Goal: Navigation & Orientation: Find specific page/section

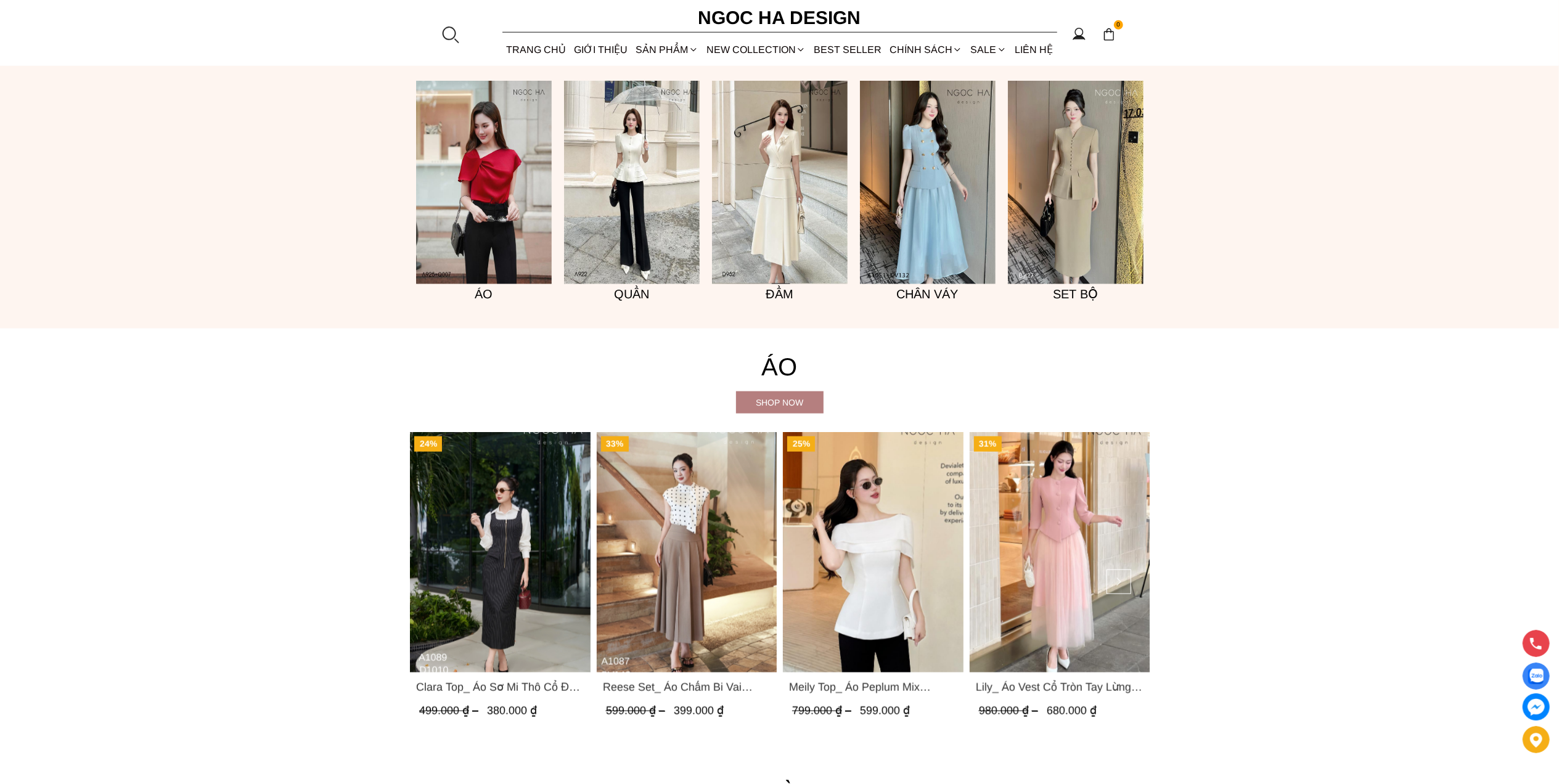
scroll to position [1315, 0]
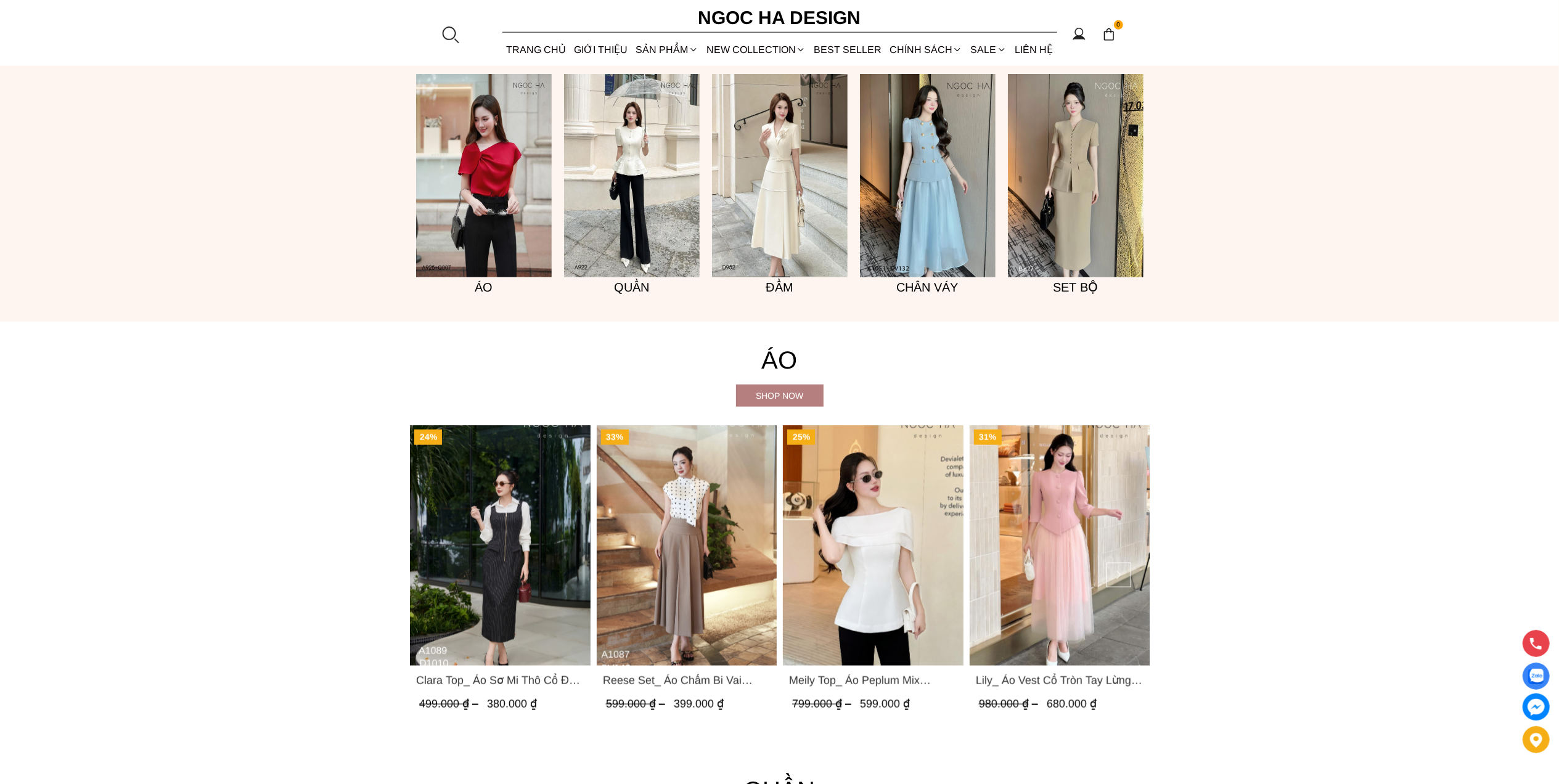
click at [1016, 475] on img "Product image - Lily_ Áo Vest Cổ Tròn Tay Lừng Mix Chân Váy Lưới Màu Hồng A1082…" at bounding box center [1060, 545] width 180 height 240
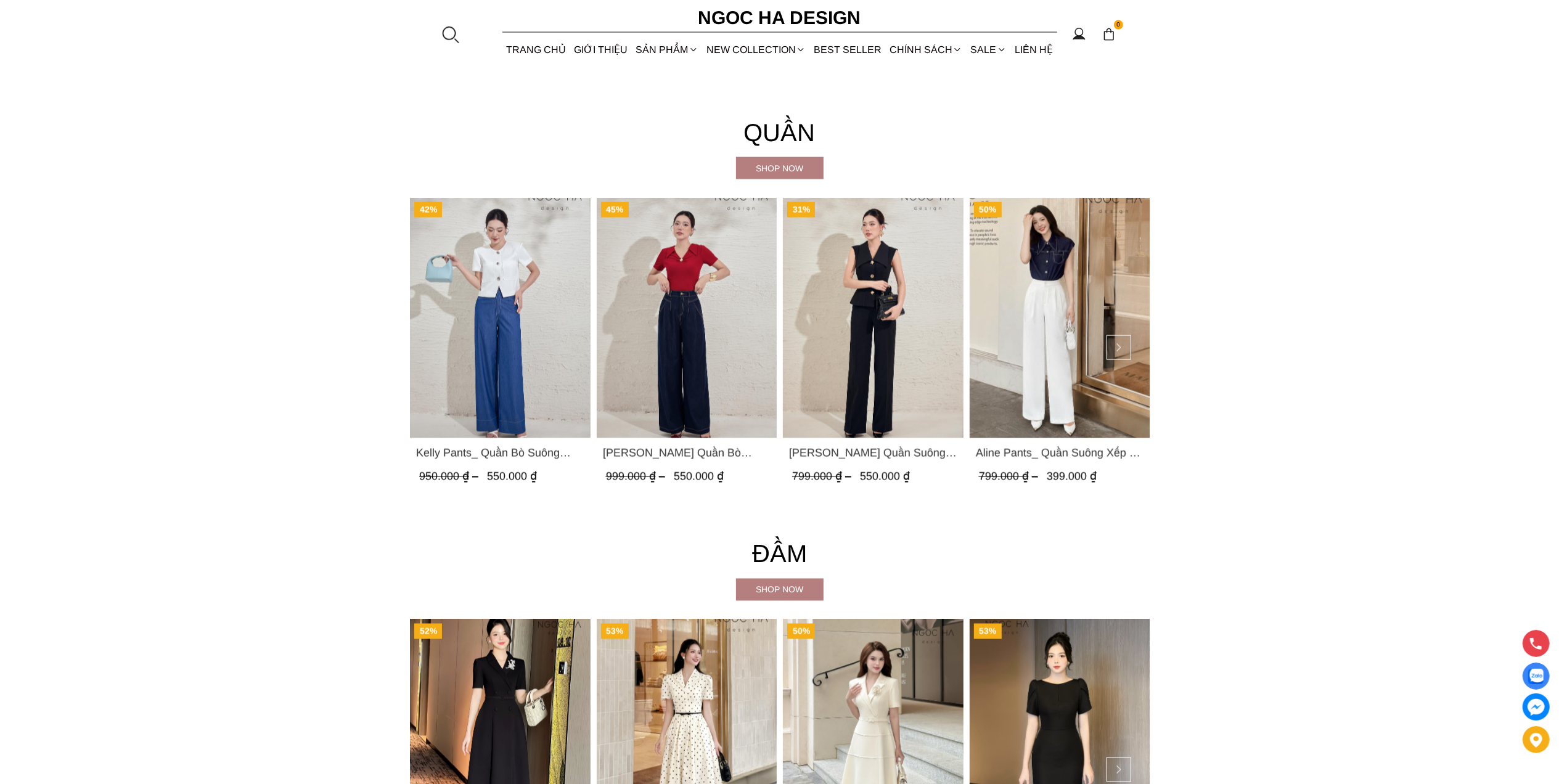
scroll to position [1479, 0]
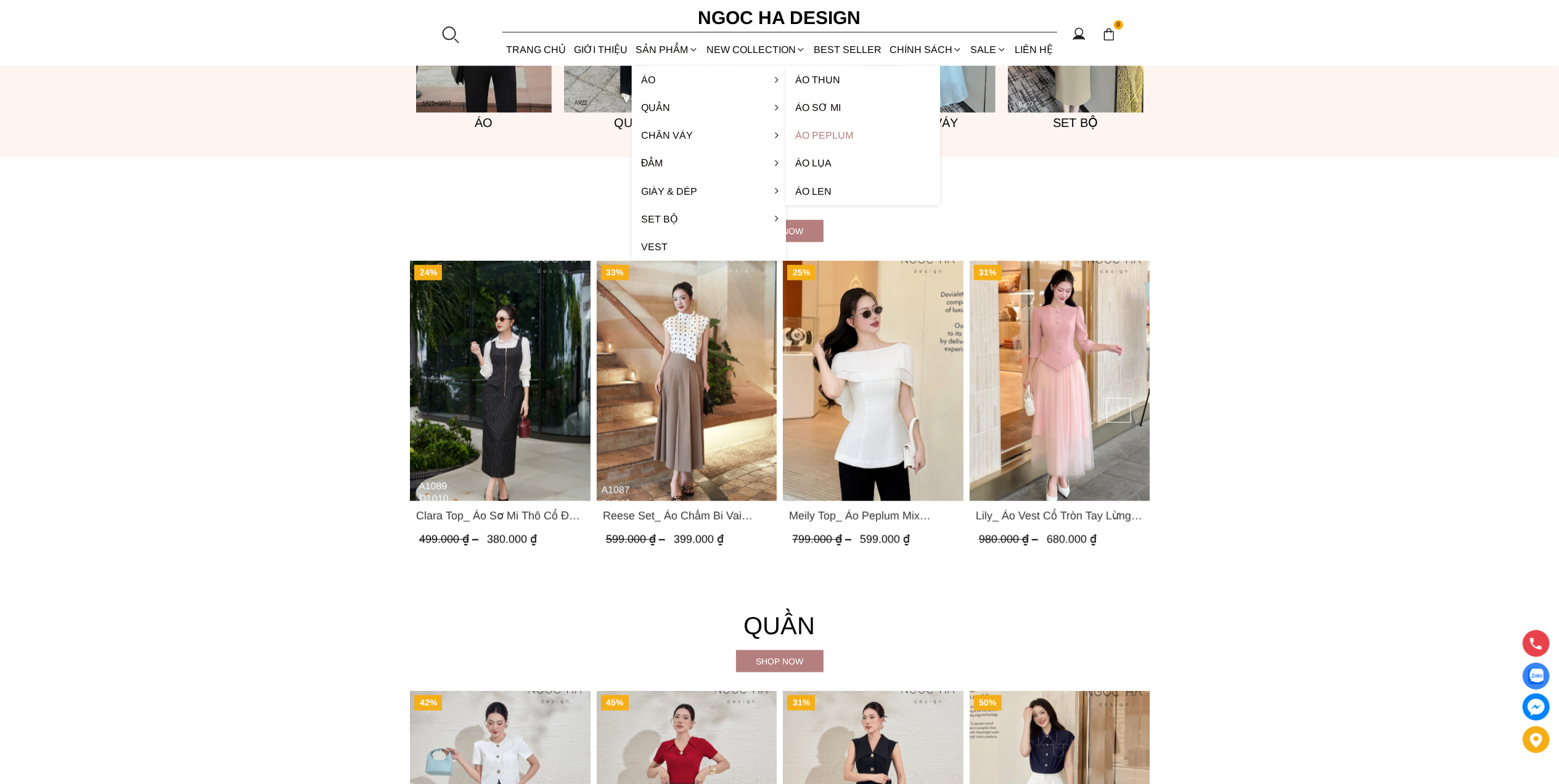
click at [826, 133] on link "Áo Peplum" at bounding box center [863, 135] width 154 height 27
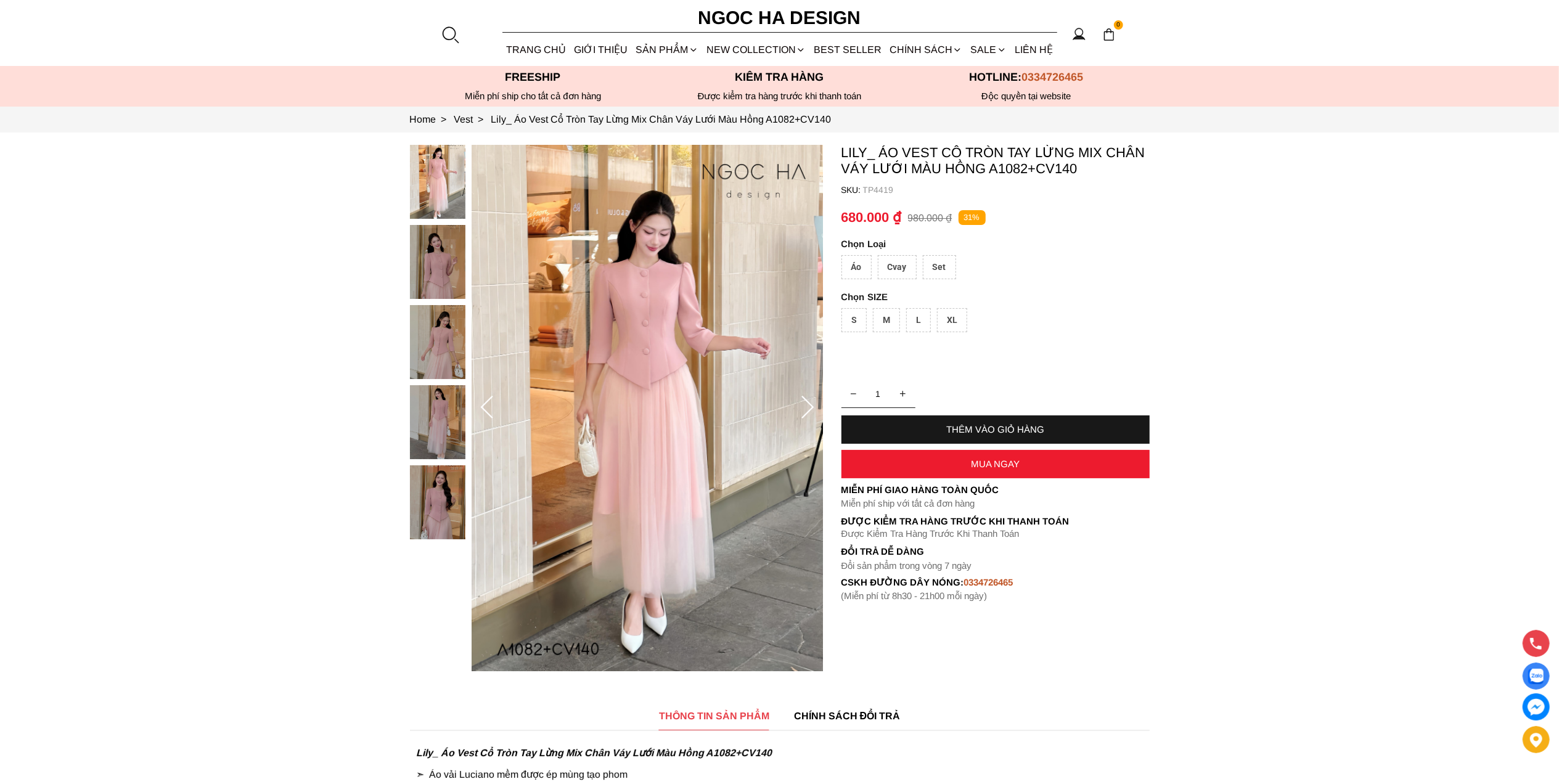
click at [445, 321] on img at bounding box center [437, 342] width 56 height 74
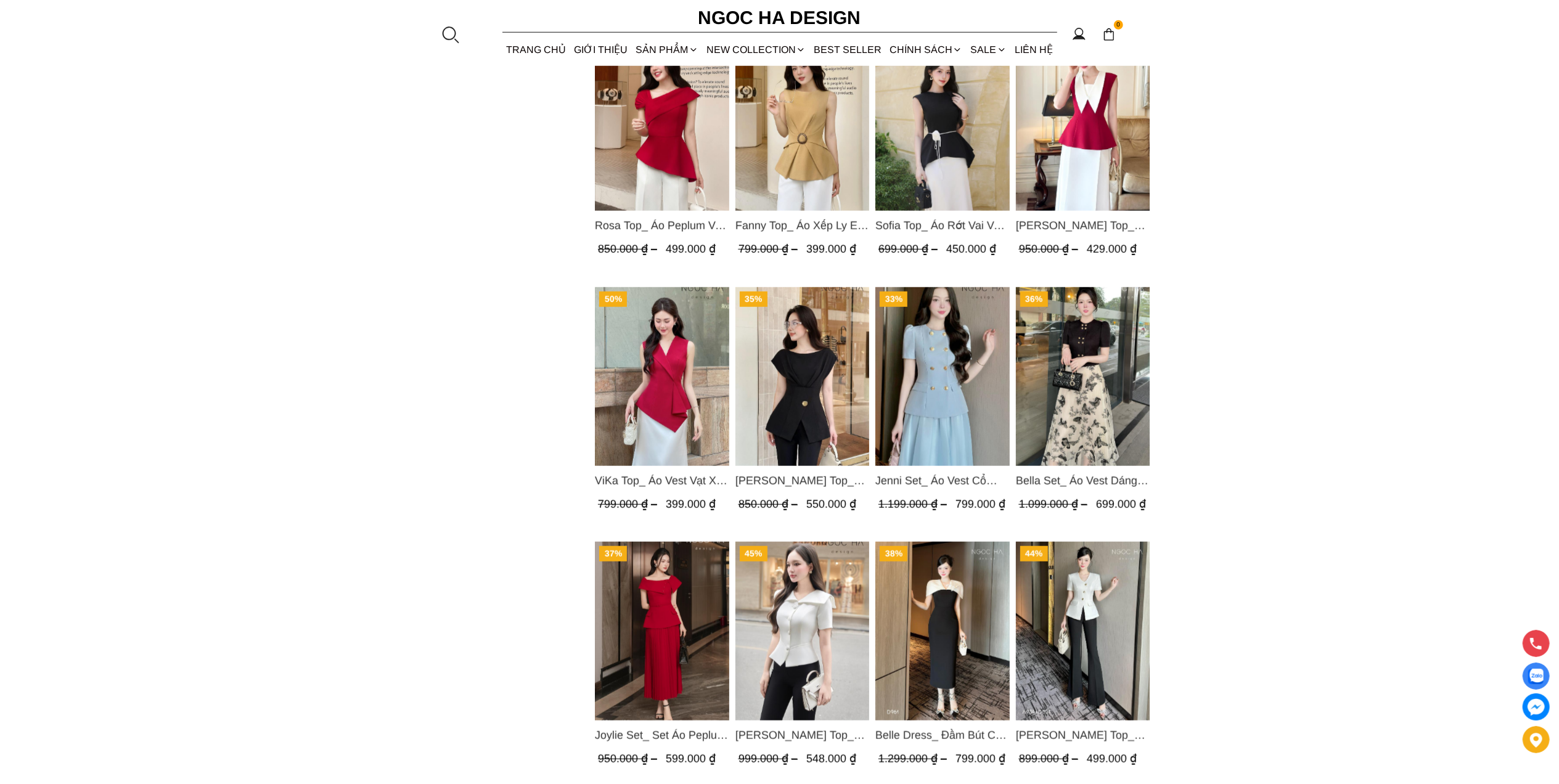
scroll to position [1392, 0]
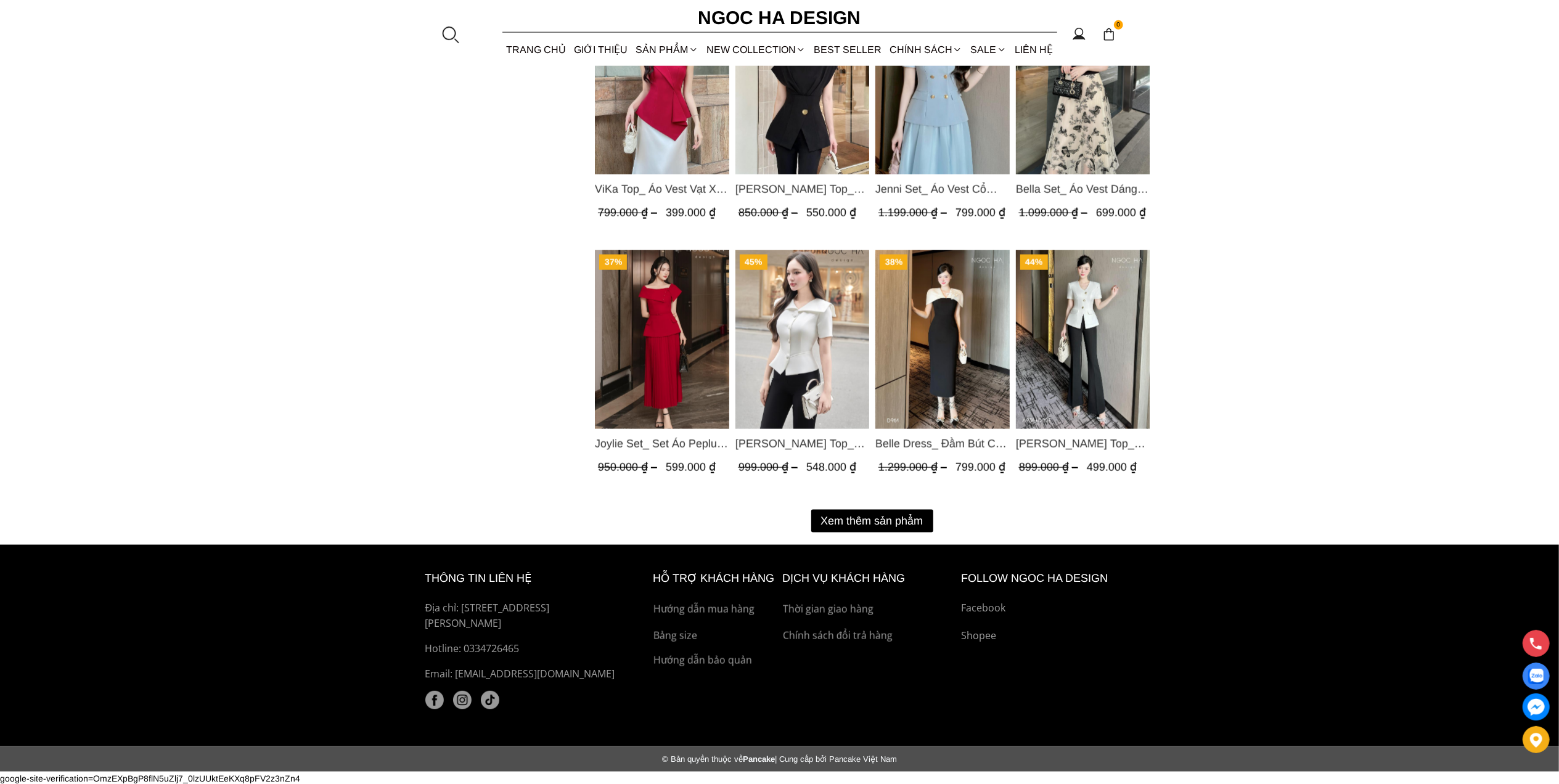
click at [874, 516] on button "Xem thêm sản phẩm" at bounding box center [872, 521] width 122 height 23
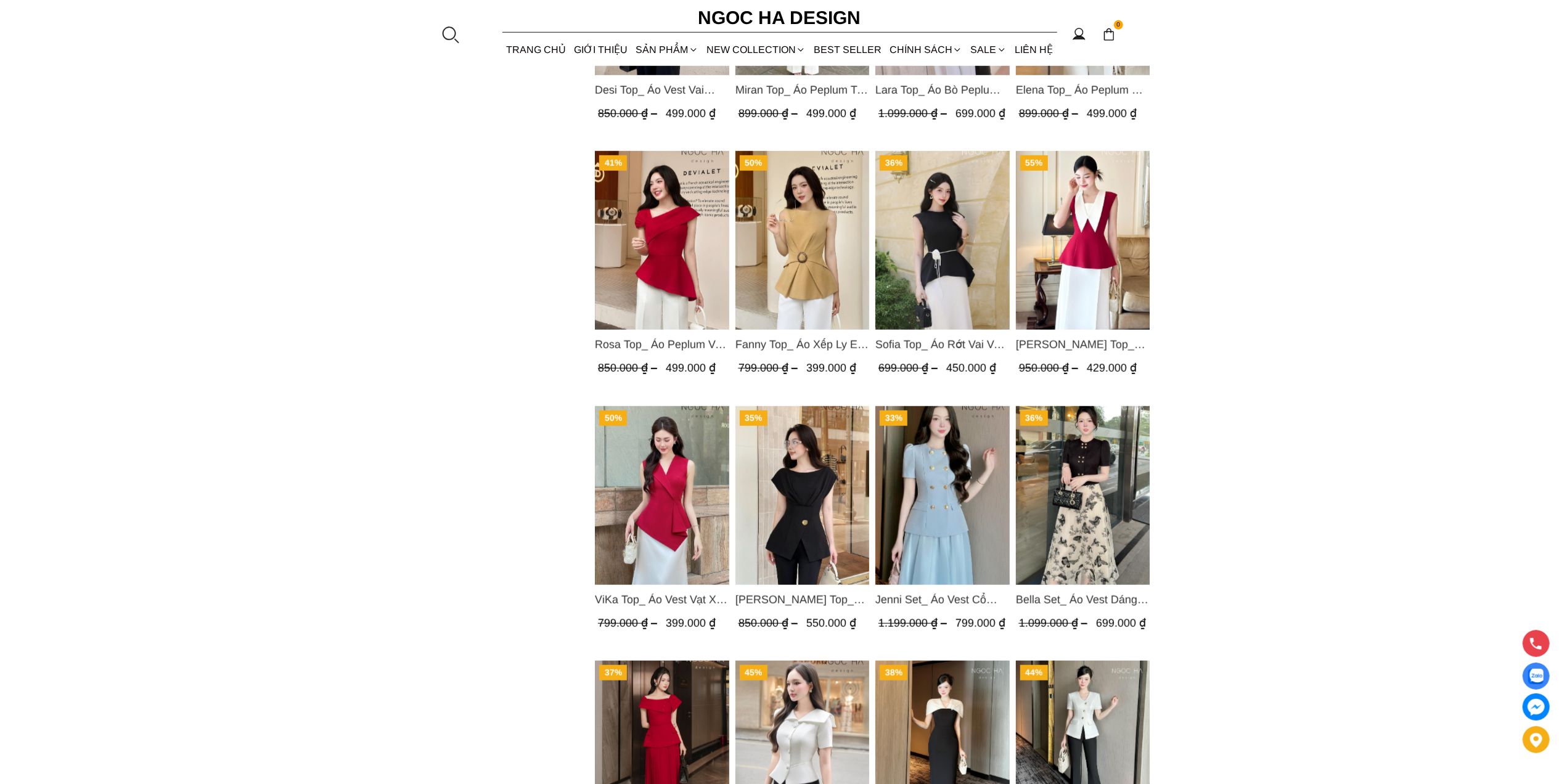
scroll to position [488, 0]
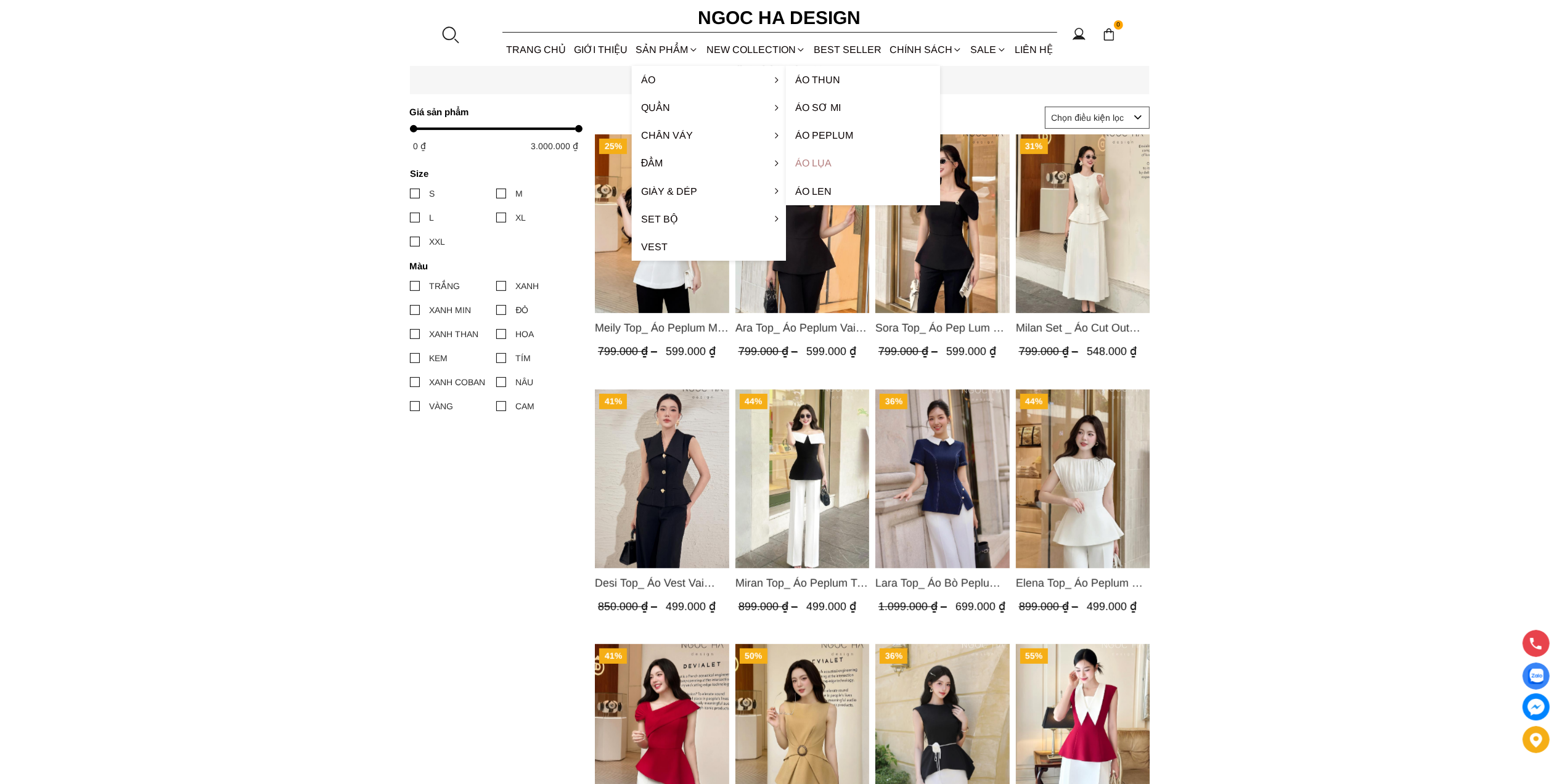
click at [824, 156] on link "Áo lụa" at bounding box center [863, 163] width 154 height 27
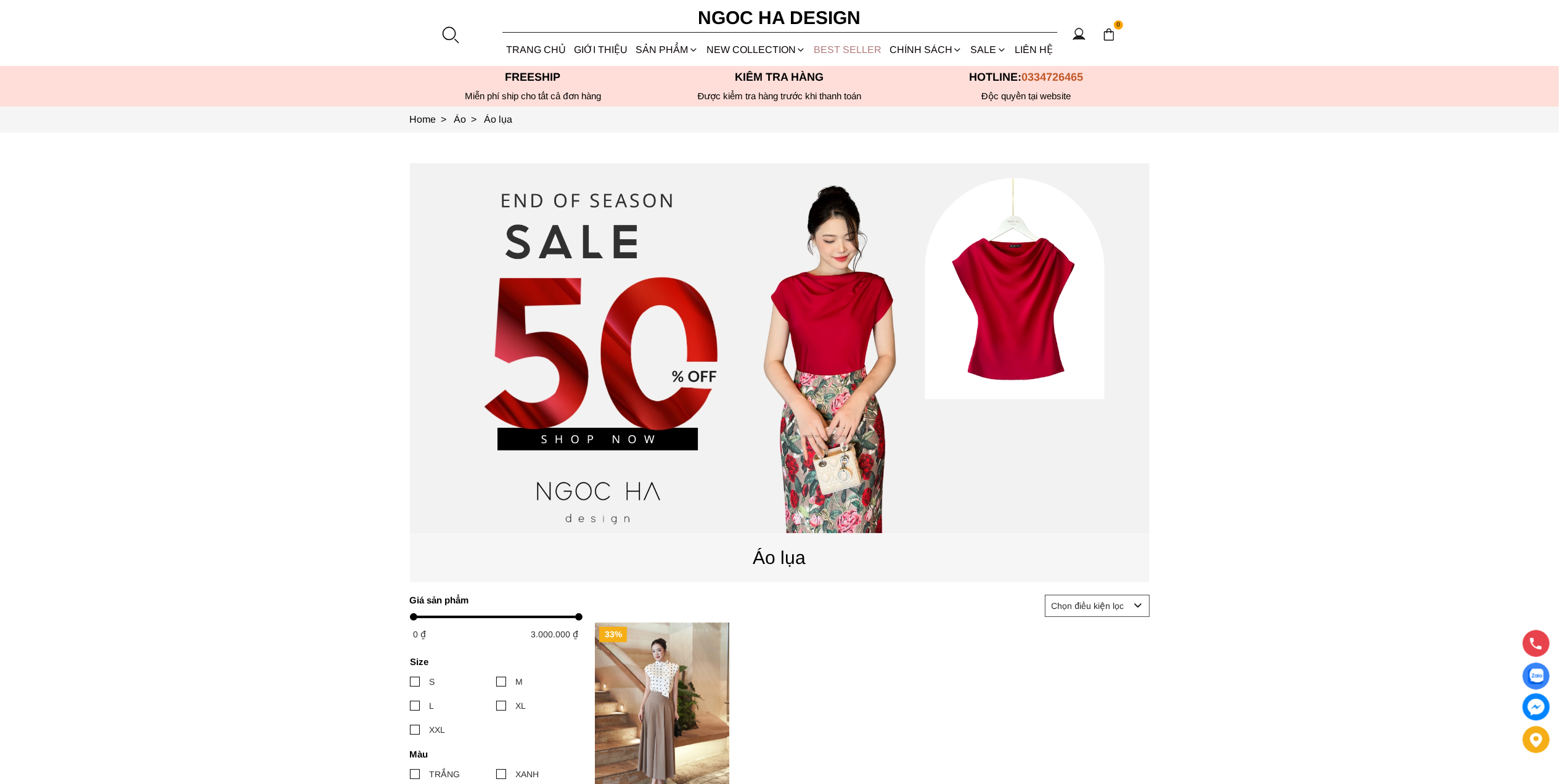
click at [850, 52] on link "BEST SELLER" at bounding box center [848, 49] width 76 height 32
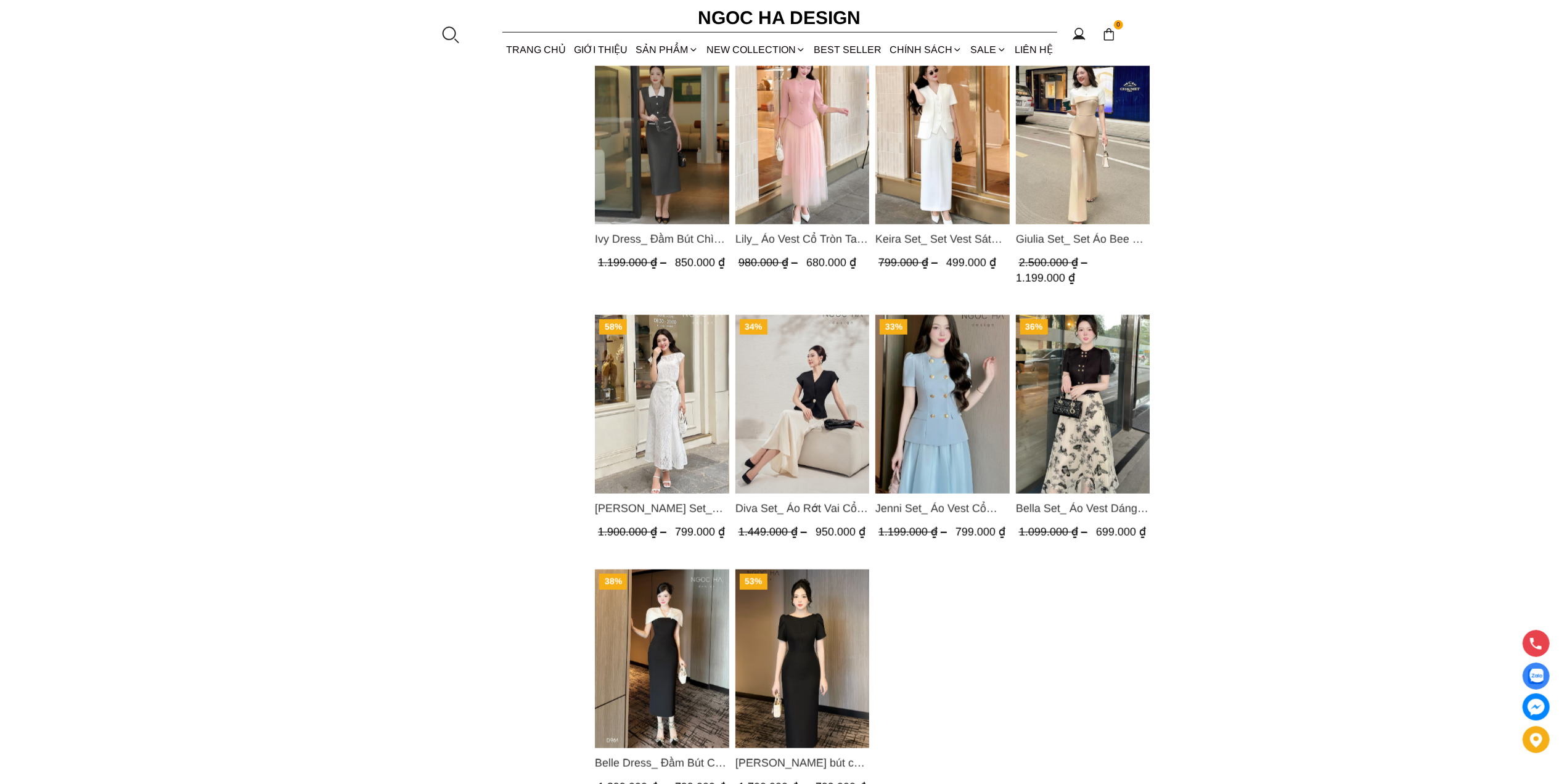
scroll to position [1397, 0]
